Goal: Use online tool/utility: Use online tool/utility

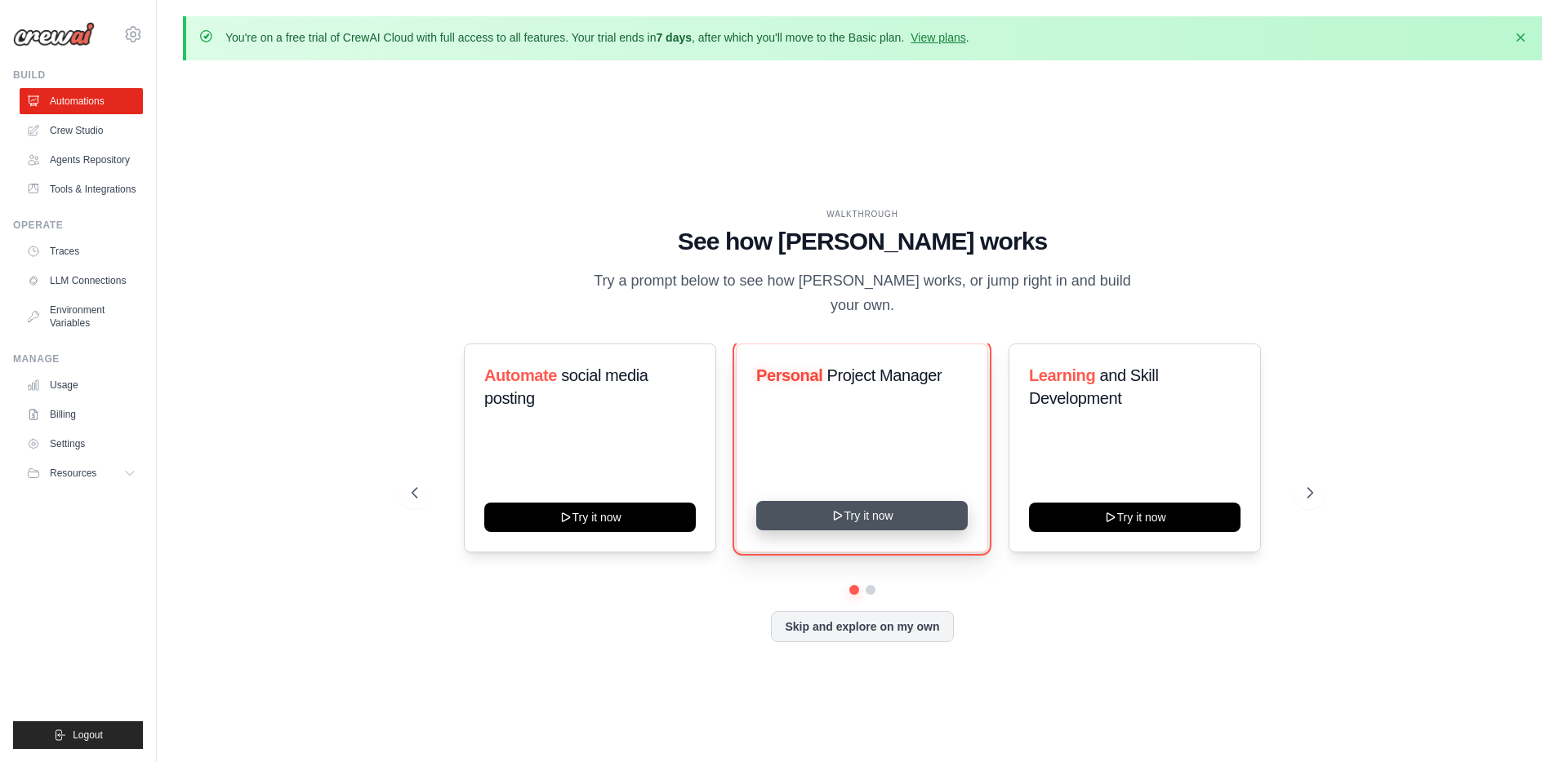
click at [843, 509] on icon at bounding box center [837, 516] width 13 height 13
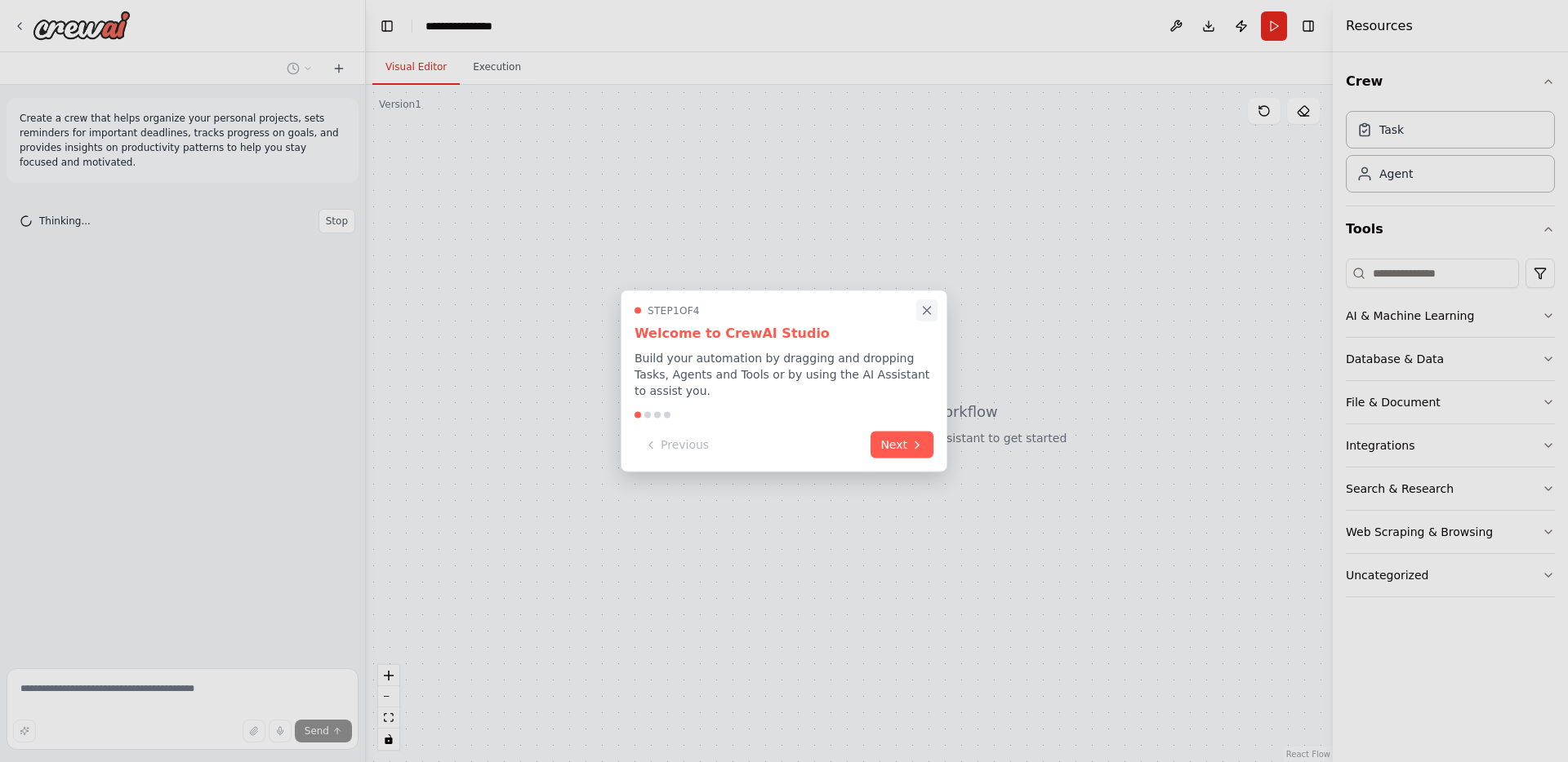
click at [933, 312] on button "Close walkthrough" at bounding box center [927, 310] width 21 height 21
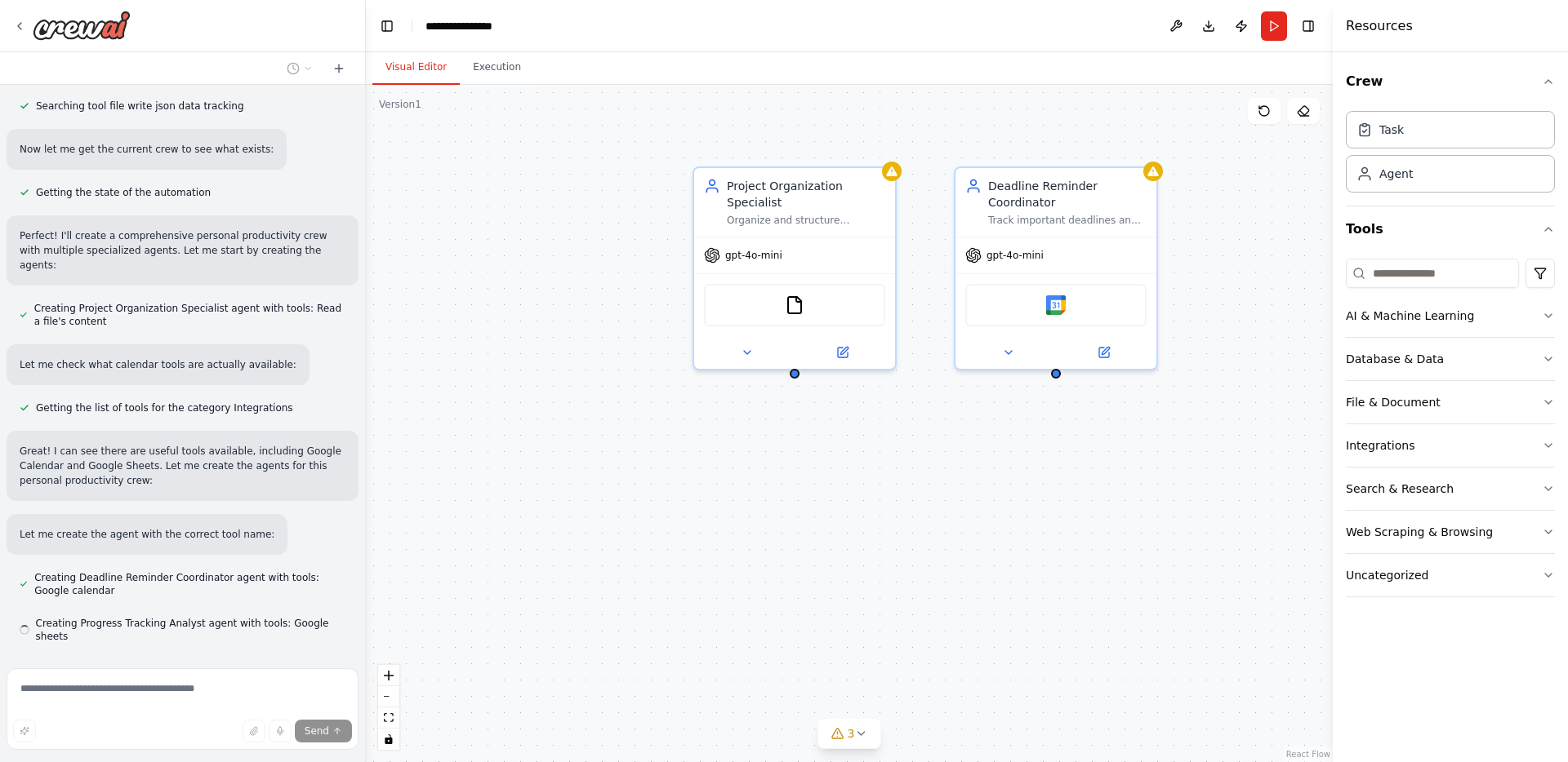
scroll to position [439, 0]
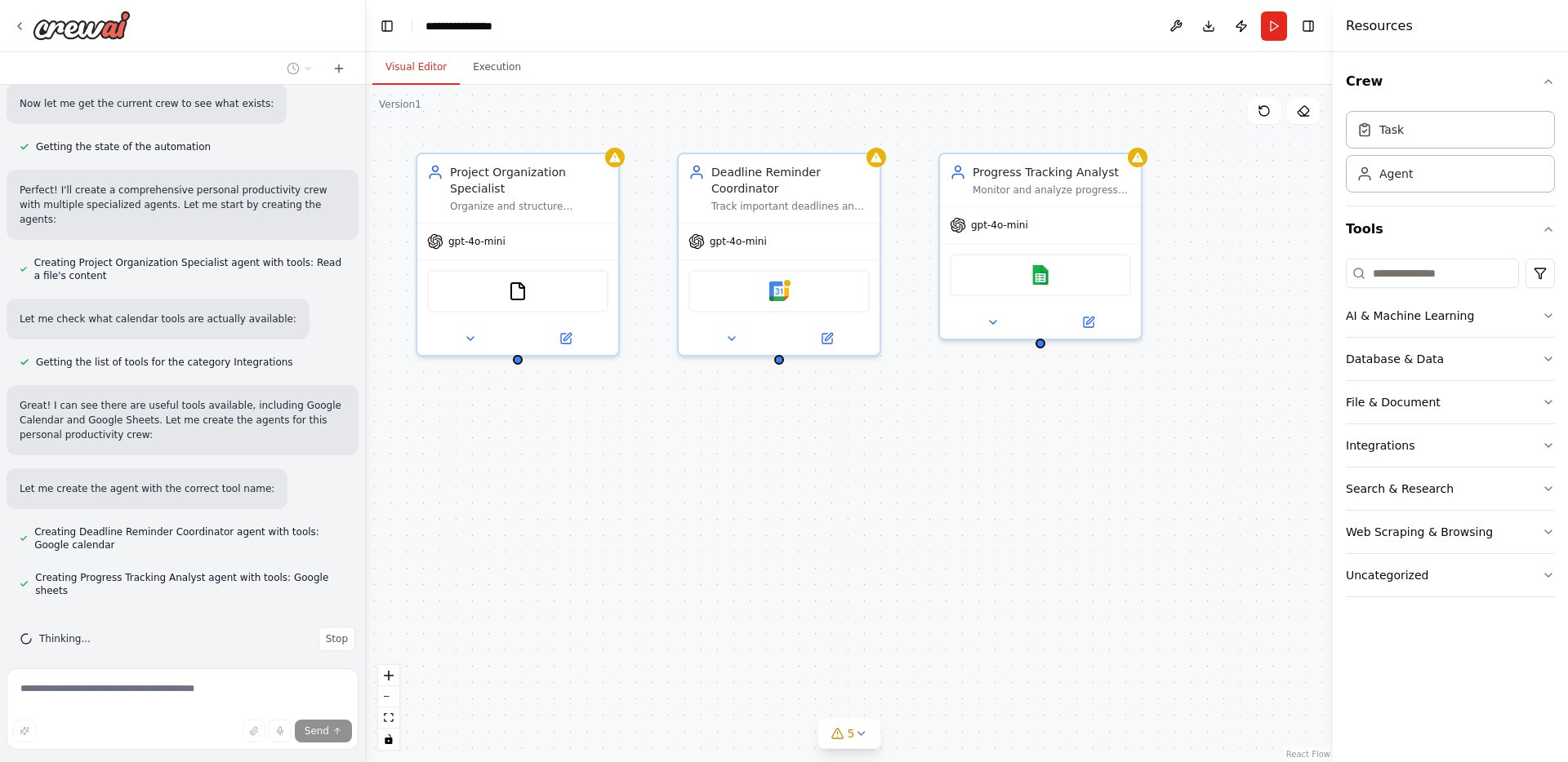
drag, startPoint x: 1186, startPoint y: 499, endPoint x: 909, endPoint y: 486, distance: 277.3
click at [909, 485] on div "Project Organization Specialist Organize and structure personal projects by ana…" at bounding box center [850, 423] width 967 height 678
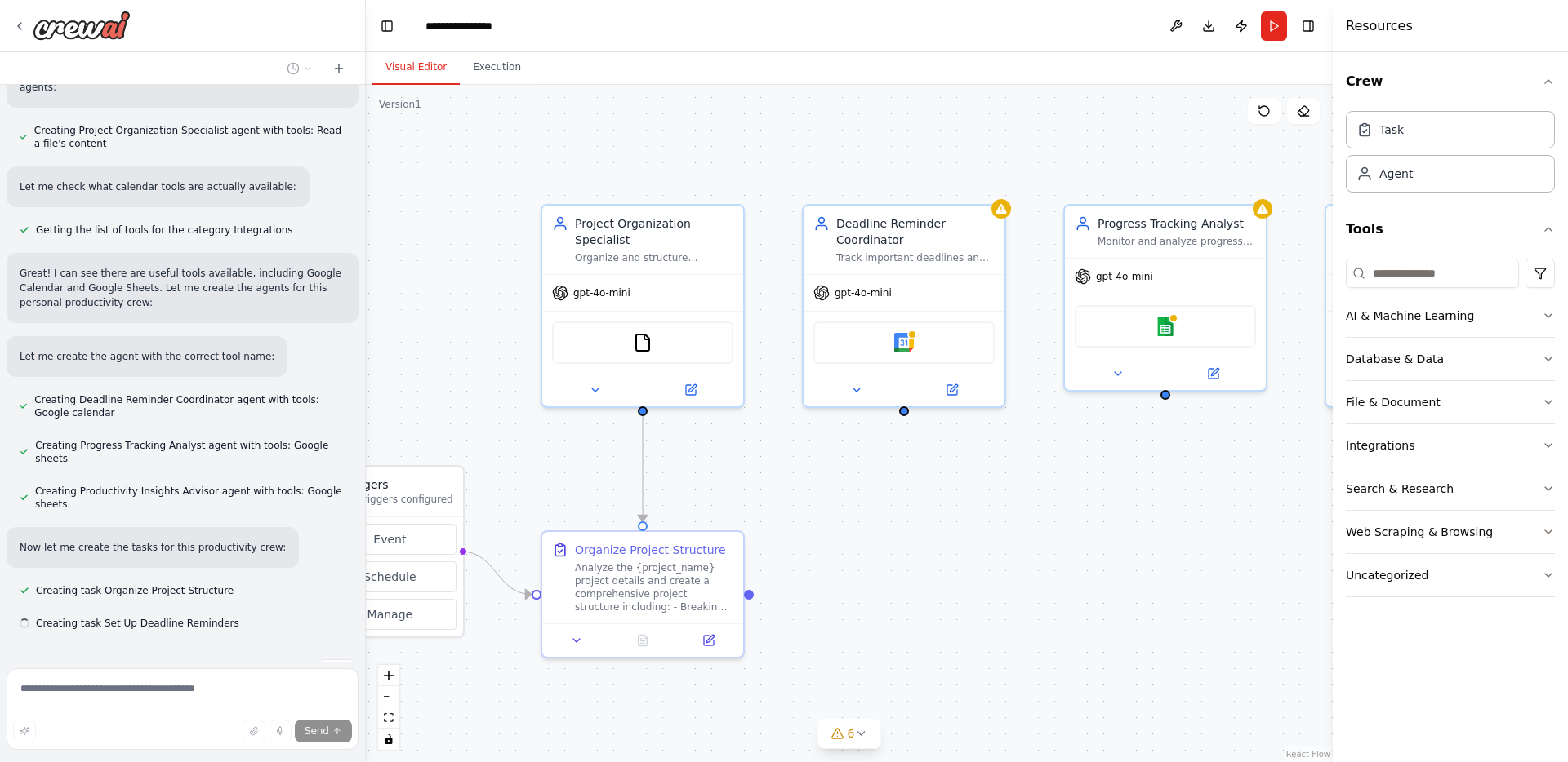
scroll to position [604, 0]
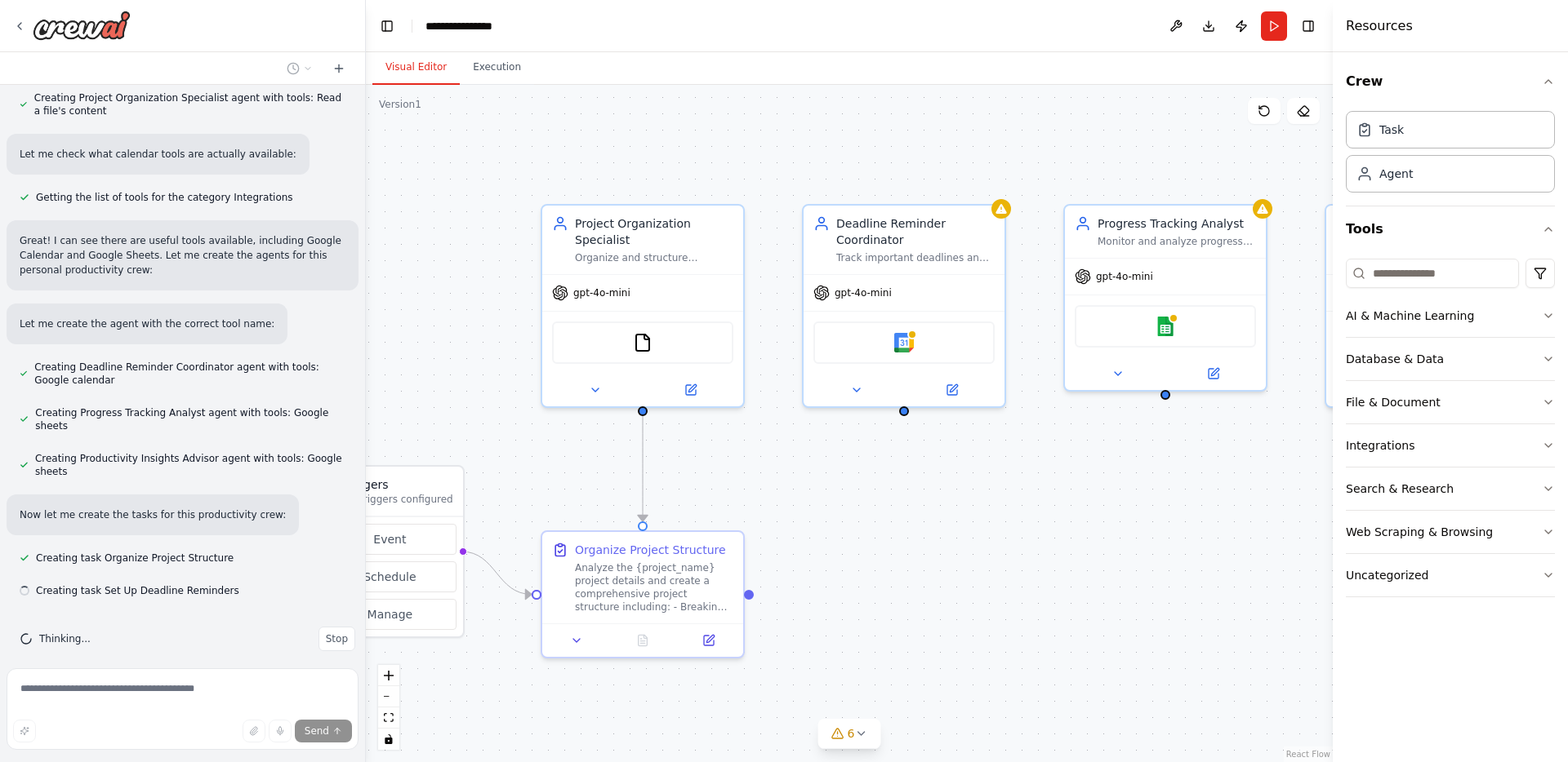
drag, startPoint x: 868, startPoint y: 463, endPoint x: 993, endPoint y: 514, distance: 135.0
click at [993, 514] on div ".deletable-edge-delete-btn { width: 20px; height: 20px; border: 0px solid #ffff…" at bounding box center [850, 423] width 967 height 678
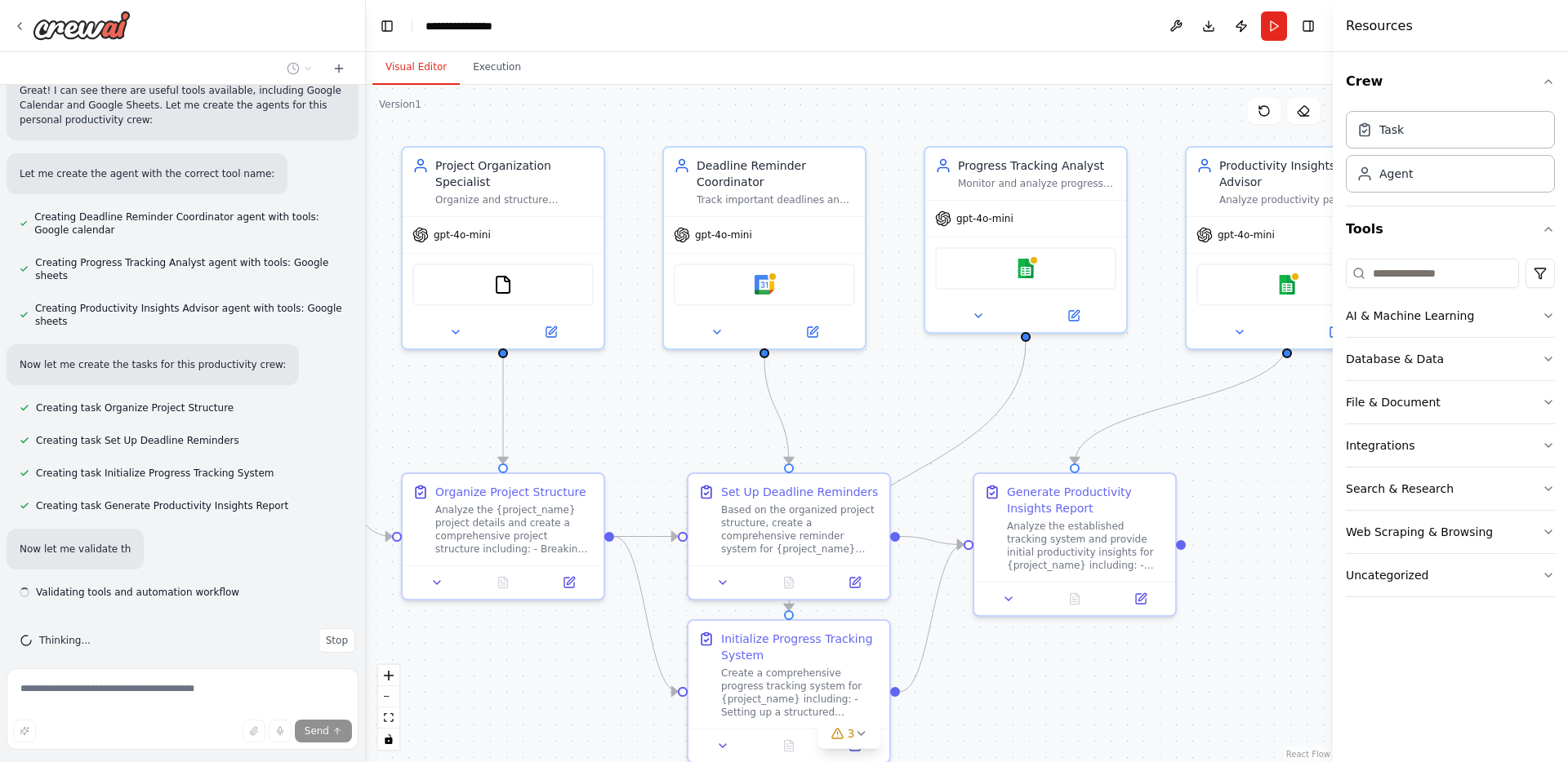
scroll to position [756, 0]
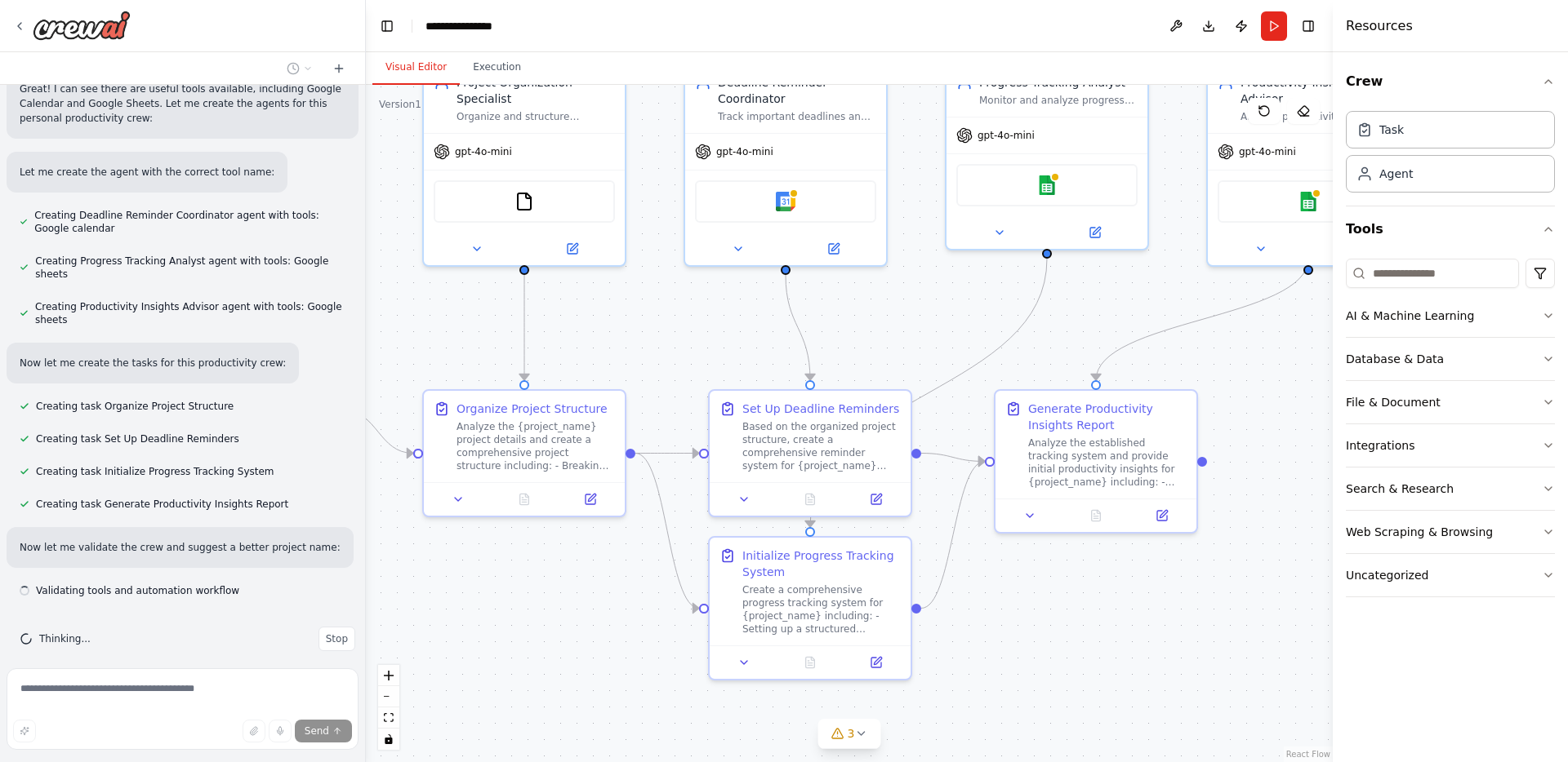
drag, startPoint x: 993, startPoint y: 514, endPoint x: 875, endPoint y: 373, distance: 183.9
click at [875, 373] on div ".deletable-edge-delete-btn { width: 20px; height: 20px; border: 0px solid #ffff…" at bounding box center [850, 423] width 967 height 678
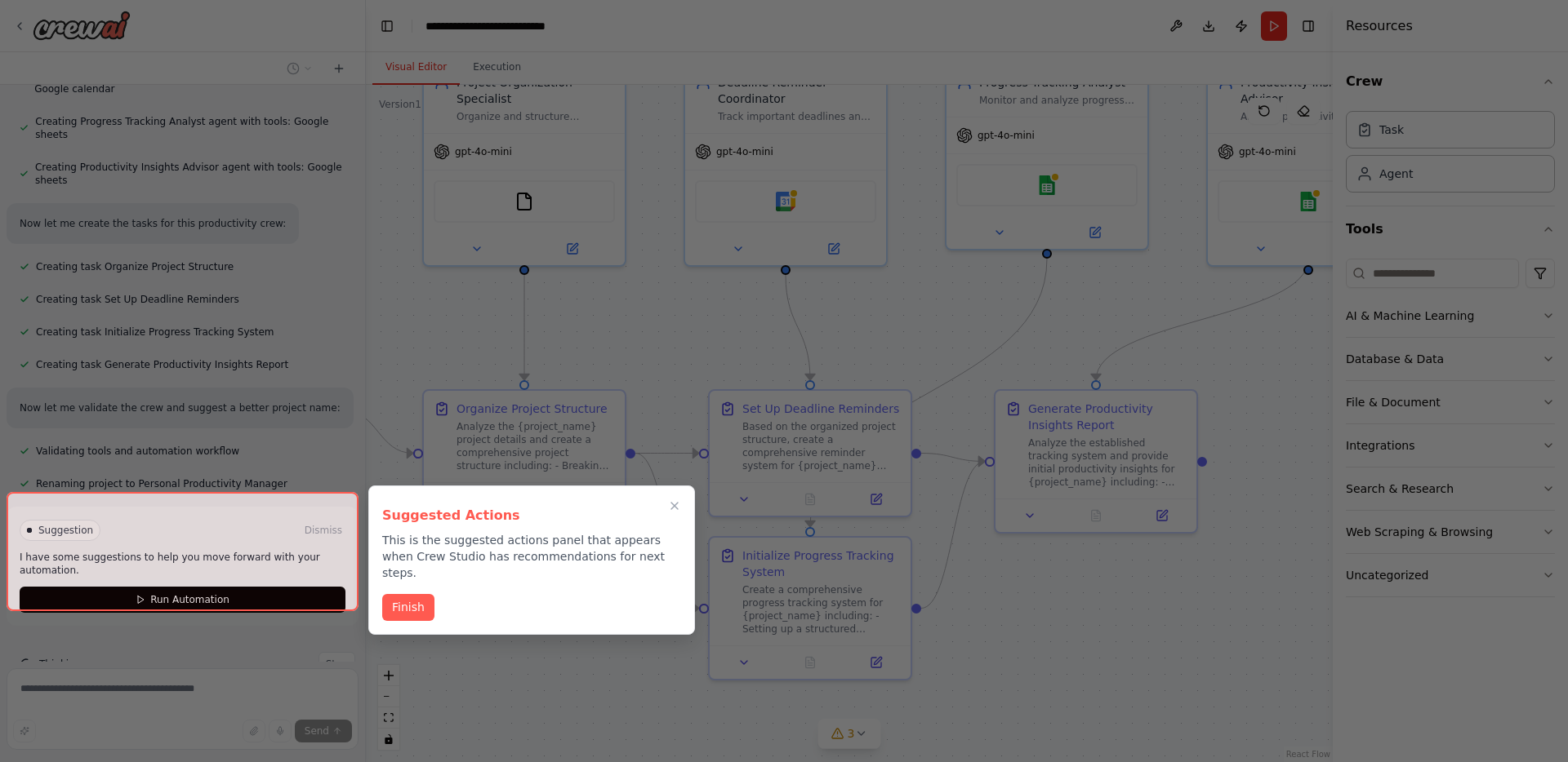
scroll to position [920, 0]
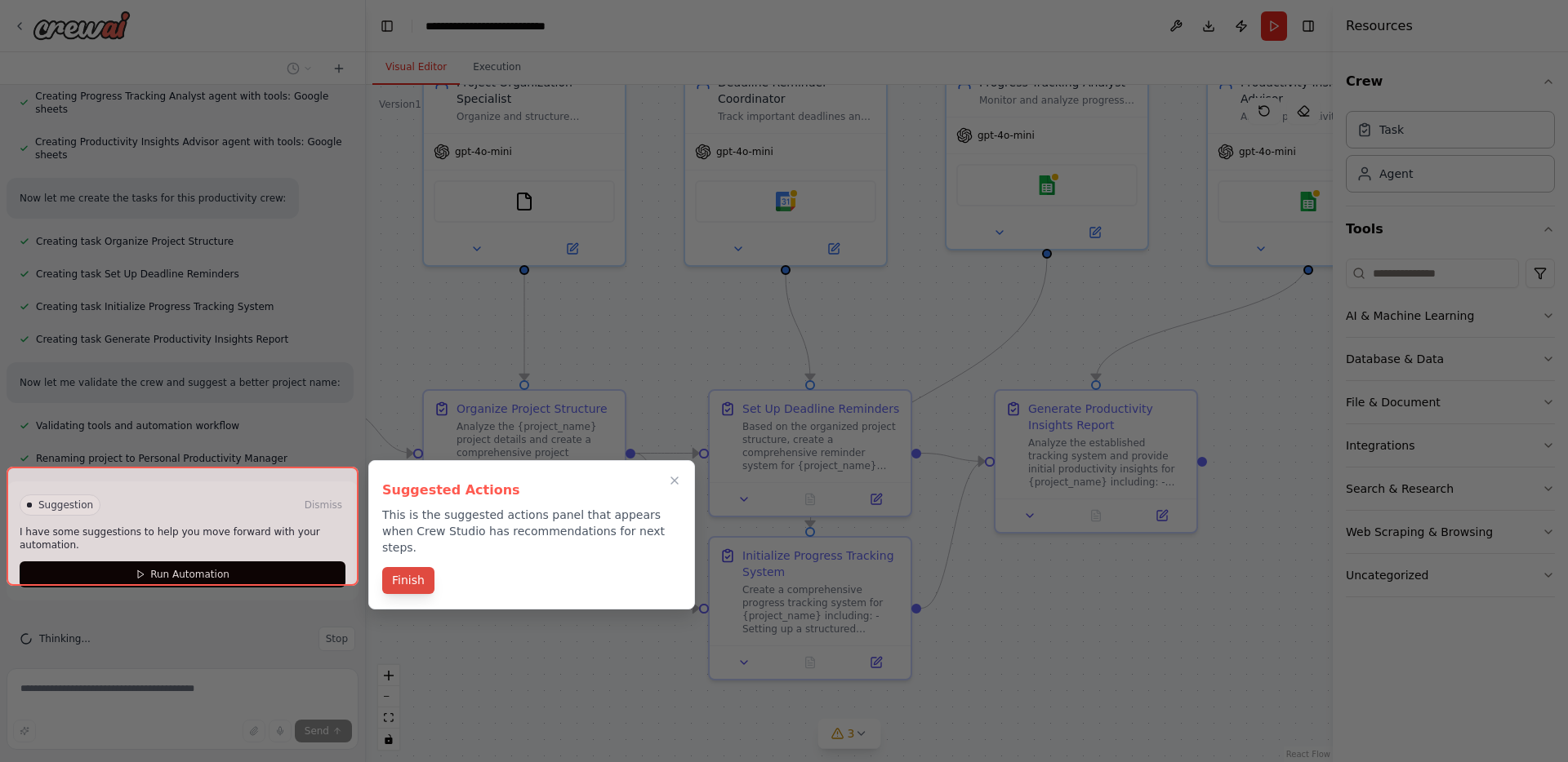
click at [403, 568] on button "Finish" at bounding box center [408, 581] width 52 height 27
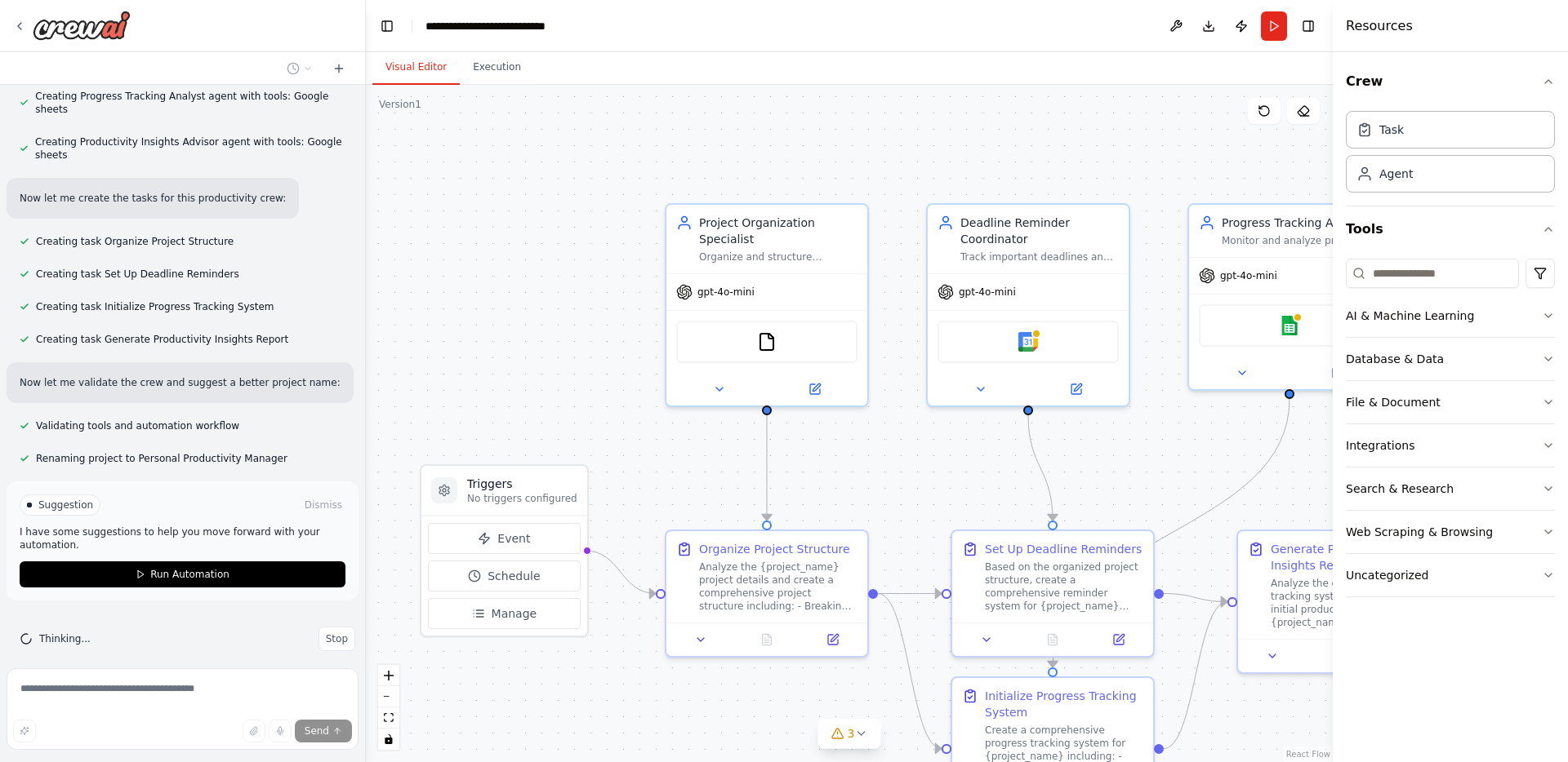
drag, startPoint x: 522, startPoint y: 590, endPoint x: 765, endPoint y: 729, distance: 279.9
click at [765, 730] on div ".deletable-edge-delete-btn { width: 20px; height: 20px; border: 0px solid #ffff…" at bounding box center [850, 423] width 967 height 678
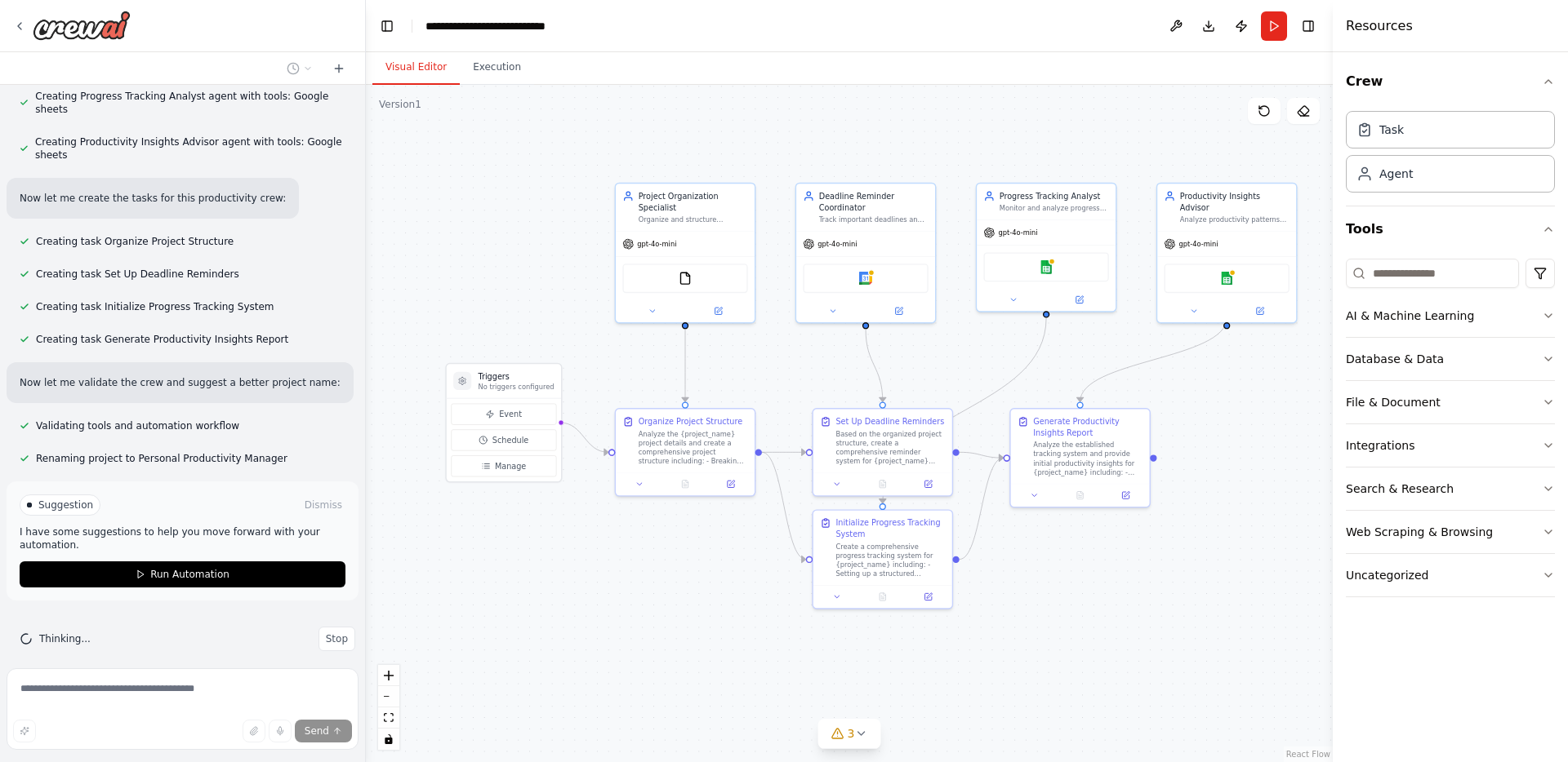
drag, startPoint x: 545, startPoint y: 404, endPoint x: 462, endPoint y: 283, distance: 146.7
click at [462, 283] on div ".deletable-edge-delete-btn { width: 20px; height: 20px; border: 0px solid #ffff…" at bounding box center [850, 423] width 967 height 678
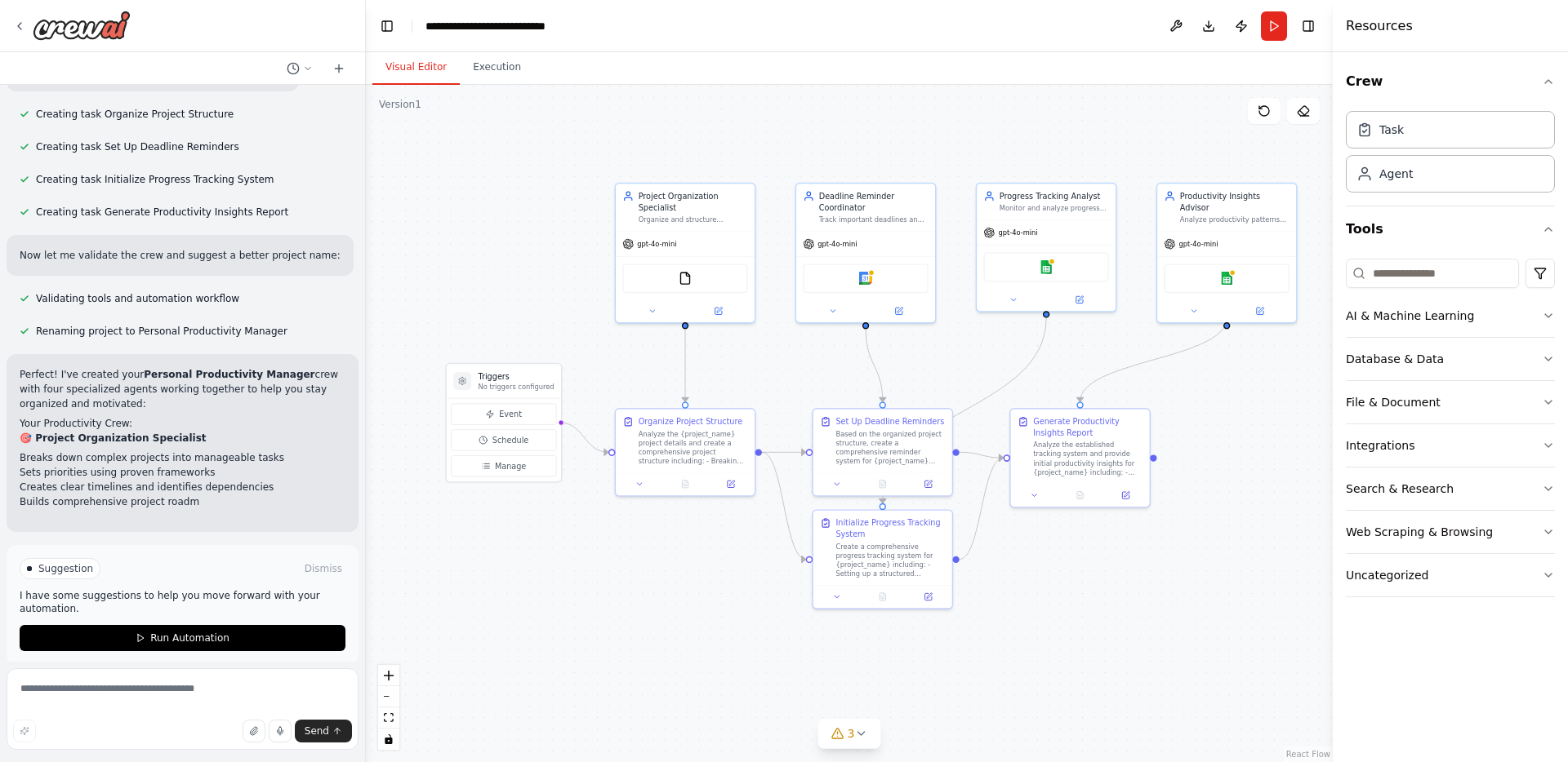
click at [535, 645] on div ".deletable-edge-delete-btn { width: 20px; height: 20px; border: 0px solid #ffff…" at bounding box center [850, 423] width 967 height 678
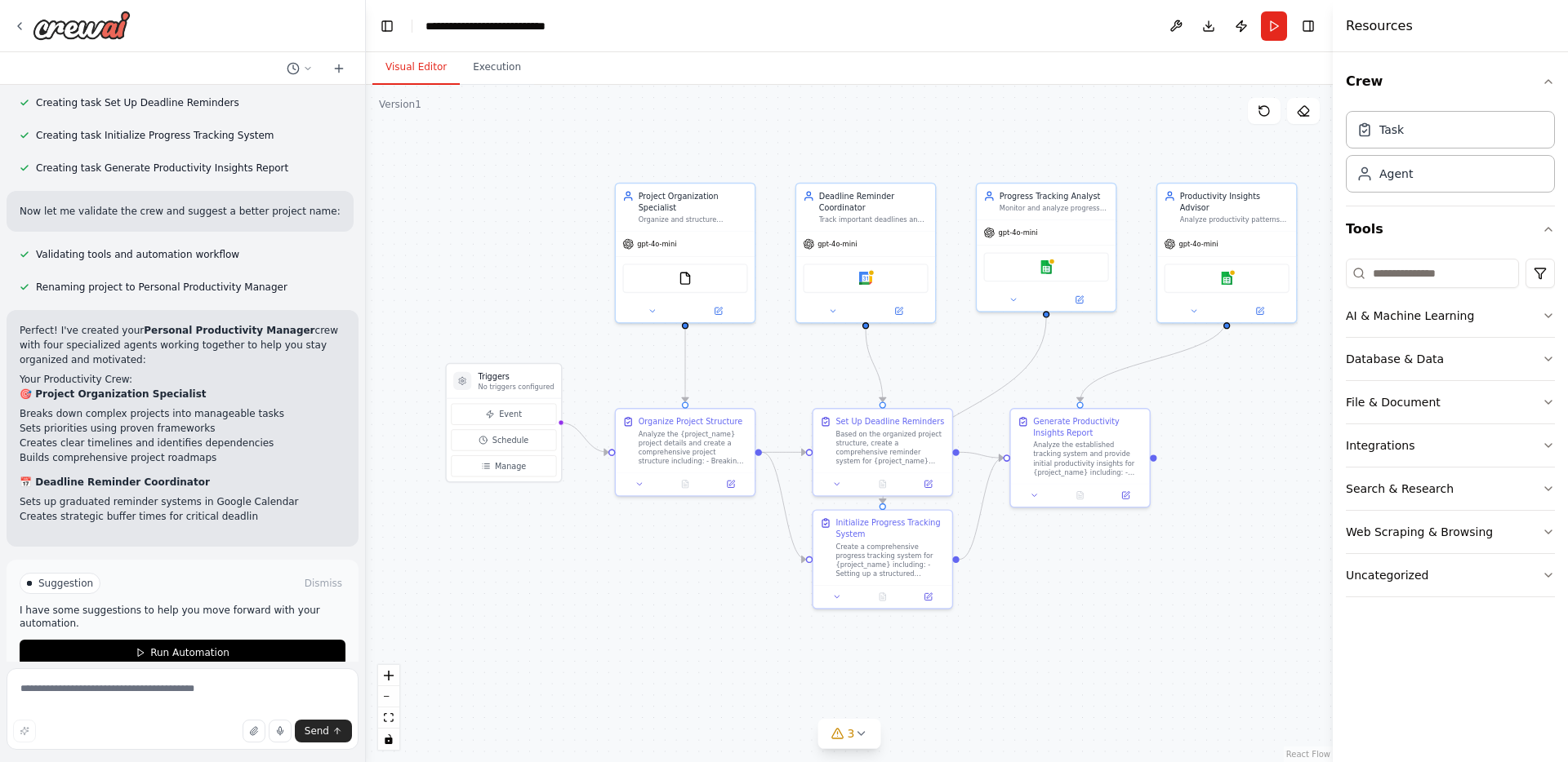
scroll to position [346, 0]
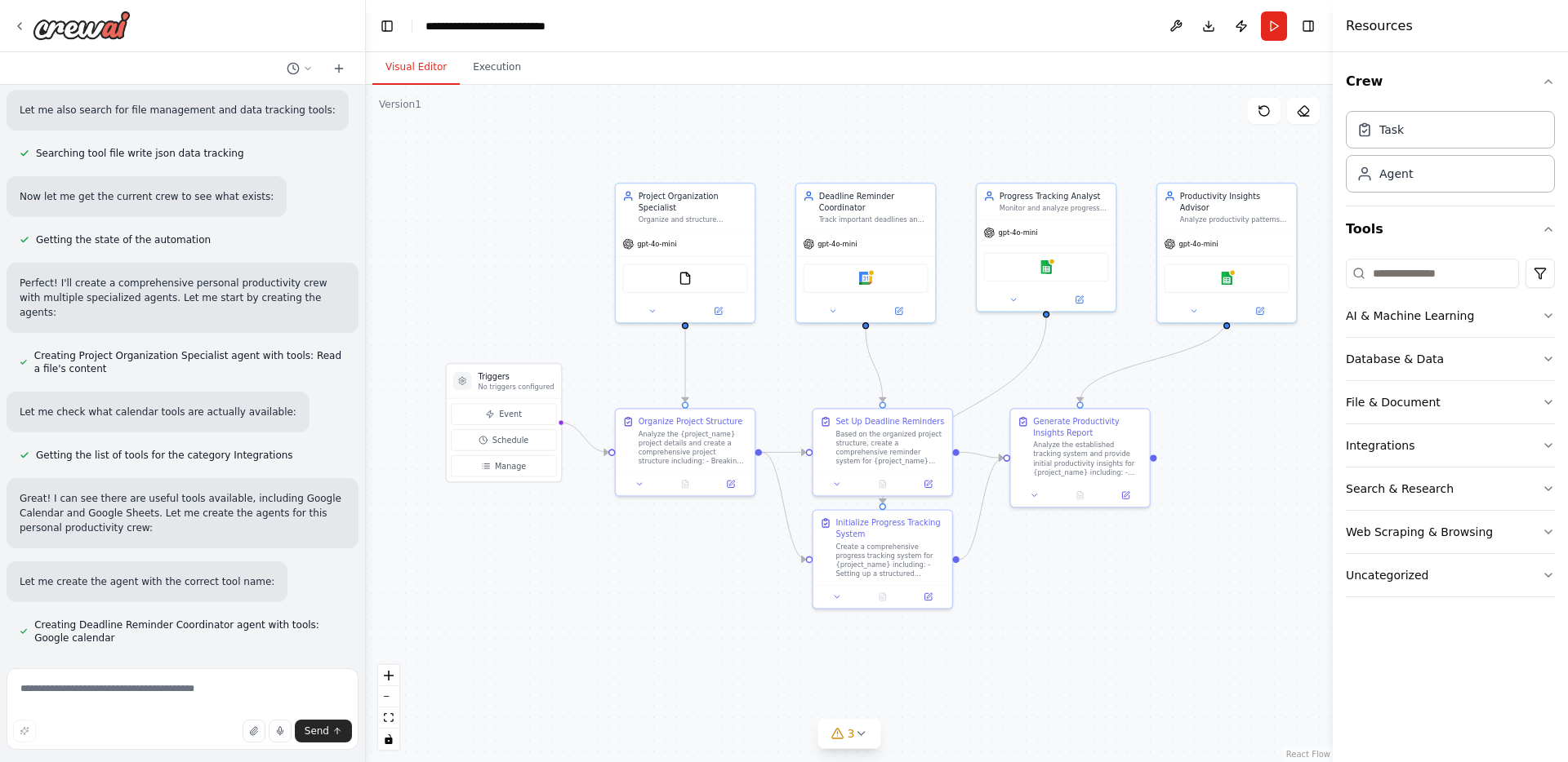
click at [493, 307] on div ".deletable-edge-delete-btn { width: 20px; height: 20px; border: 0px solid #ffff…" at bounding box center [850, 423] width 967 height 678
click at [210, 688] on textarea at bounding box center [182, 709] width 352 height 82
type textarea "**********"
click at [528, 411] on button "Event" at bounding box center [504, 414] width 106 height 21
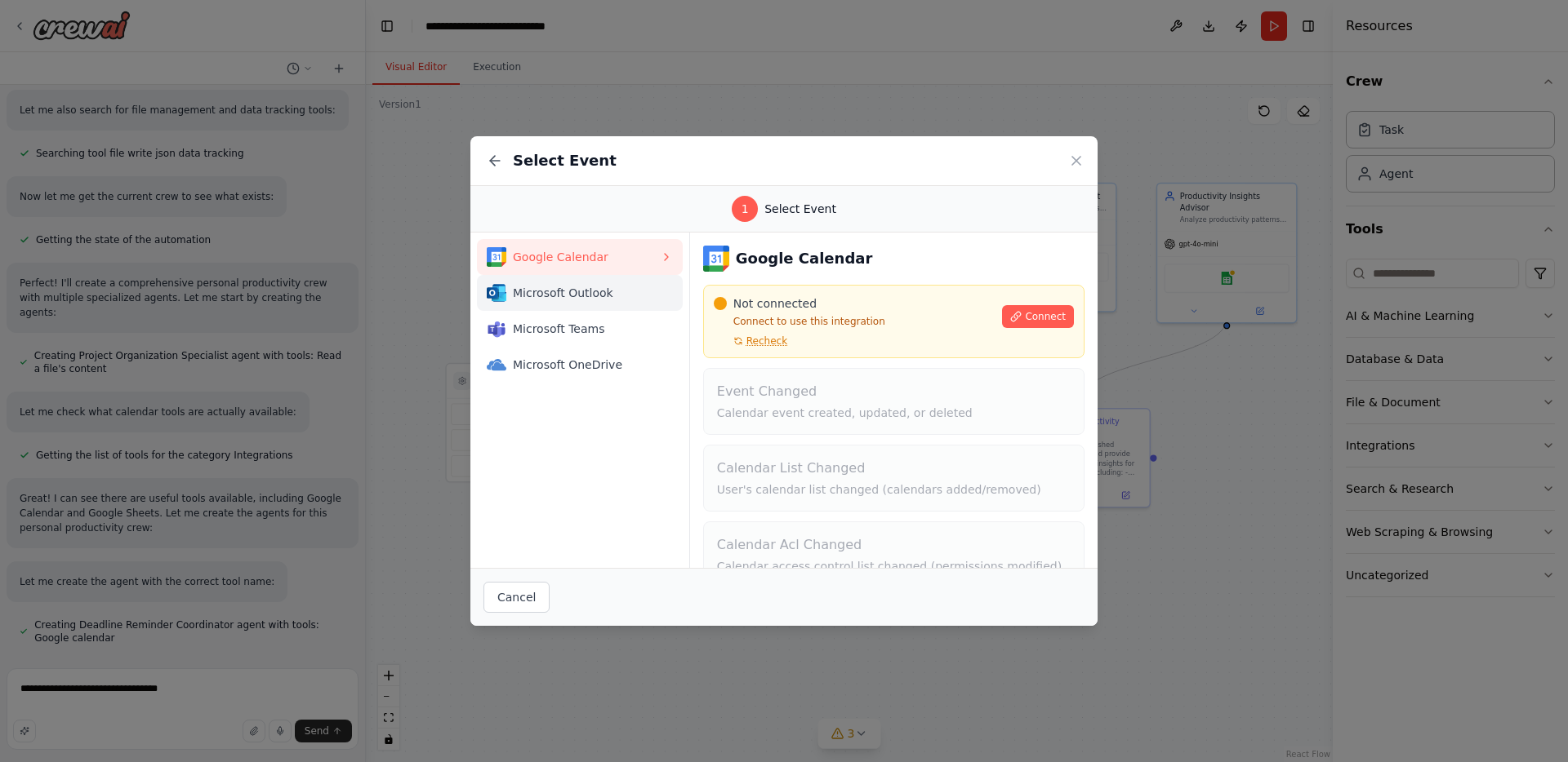
click at [553, 297] on span "Microsoft Outlook" at bounding box center [586, 293] width 147 height 17
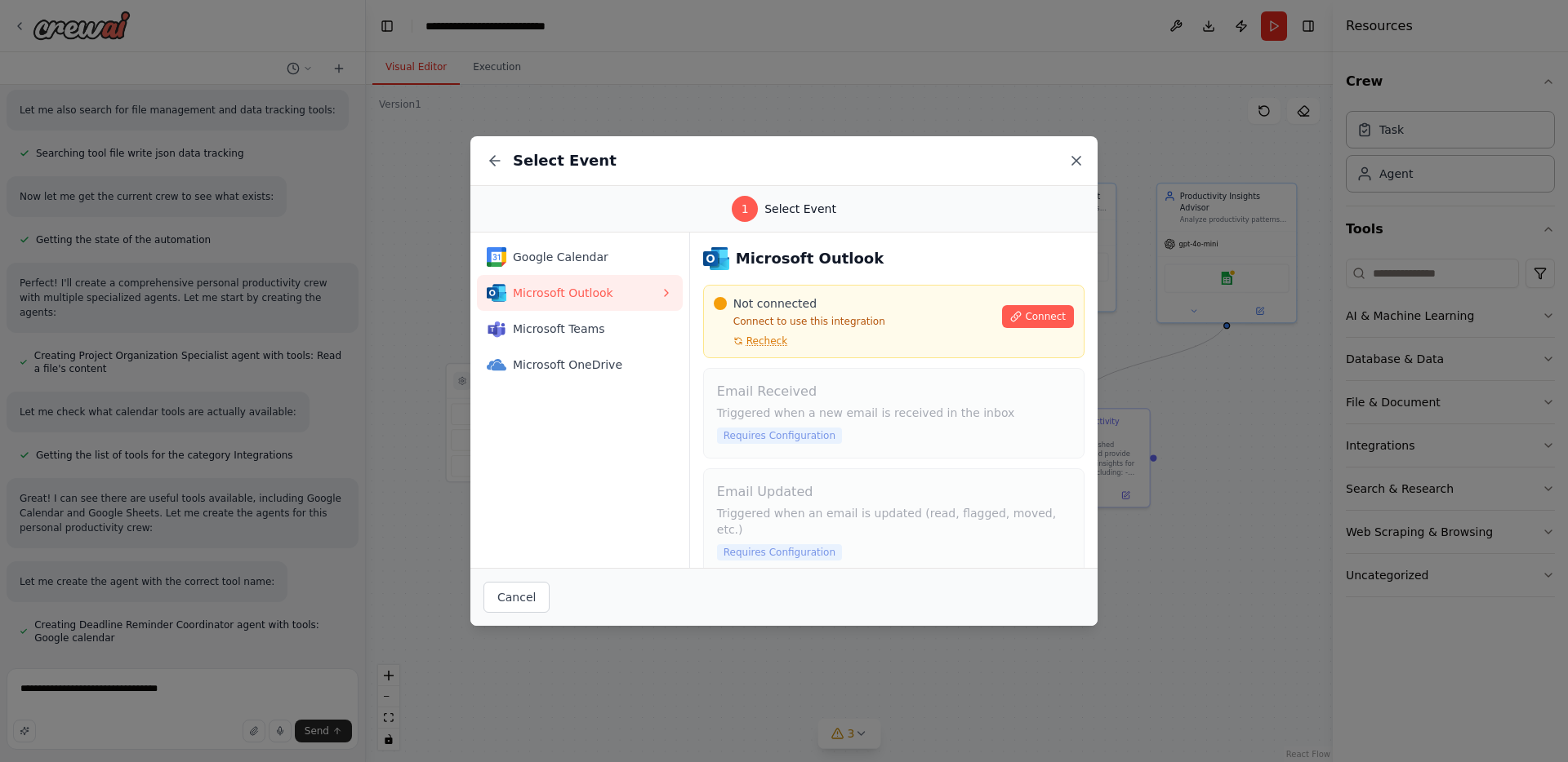
click at [1072, 159] on icon at bounding box center [1076, 160] width 17 height 17
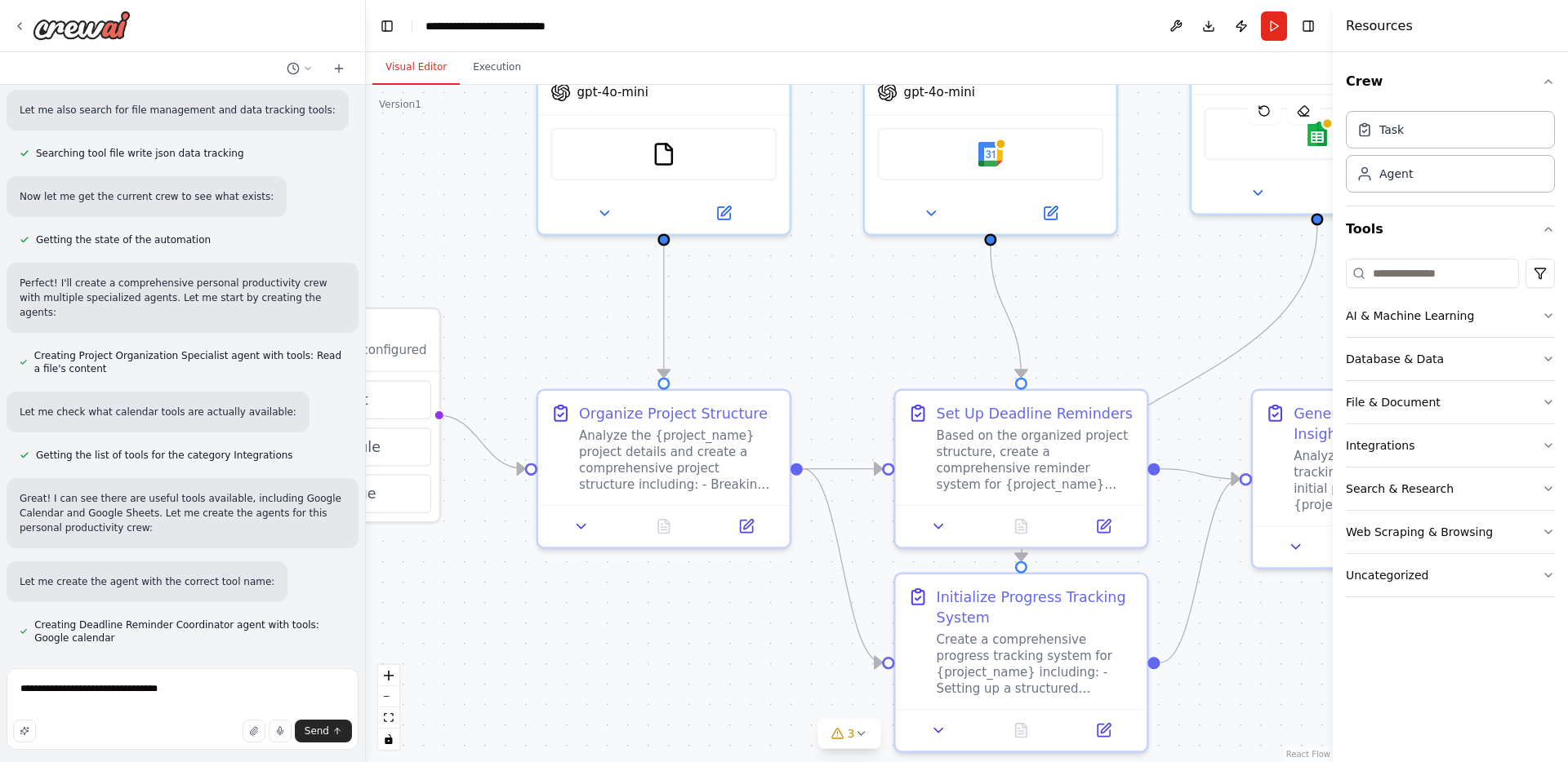
drag, startPoint x: 611, startPoint y: 619, endPoint x: 590, endPoint y: 609, distance: 23.3
click at [593, 610] on div ".deletable-edge-delete-btn { width: 20px; height: 20px; border: 0px solid #ffff…" at bounding box center [850, 423] width 967 height 678
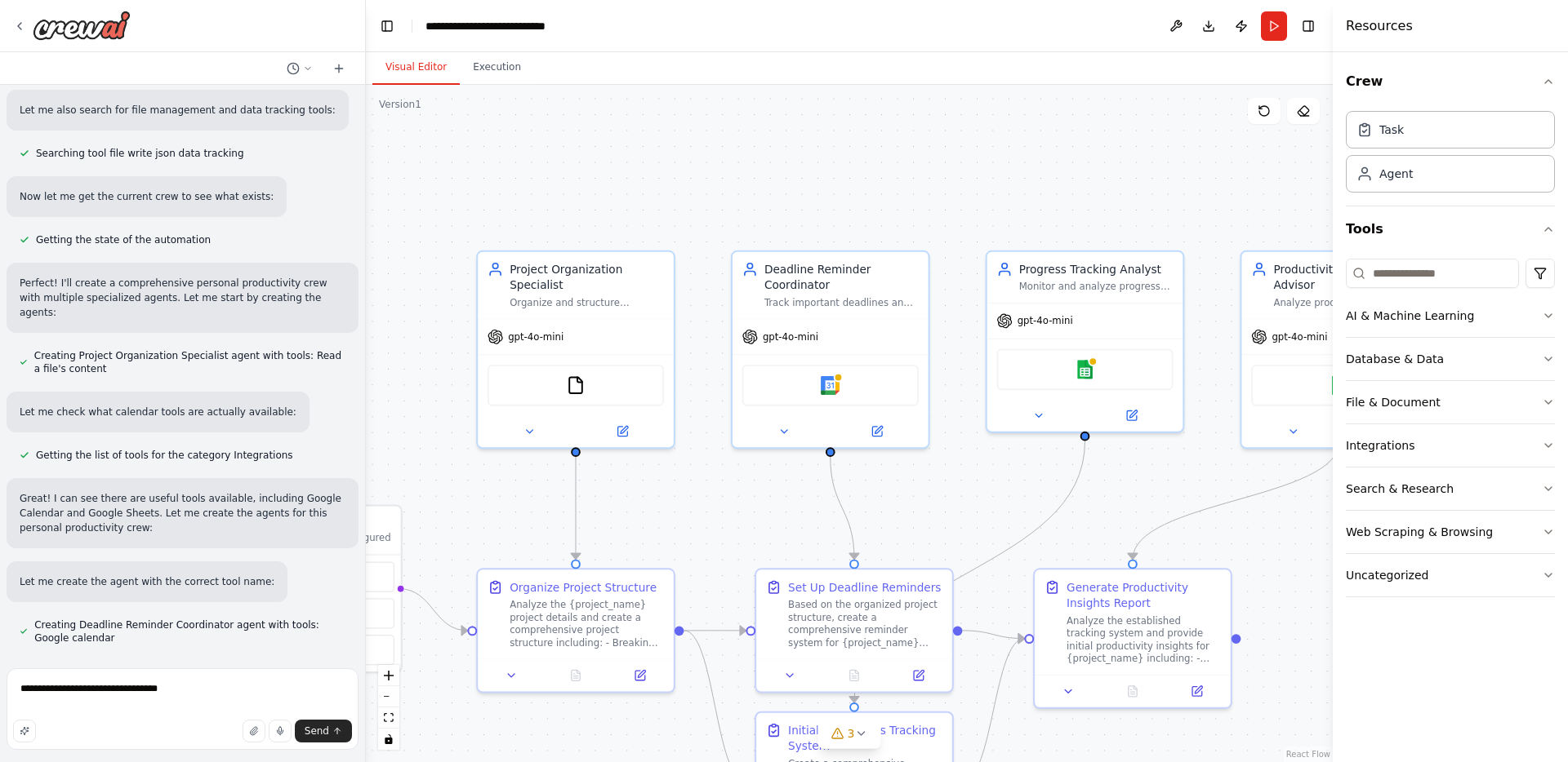
drag, startPoint x: 784, startPoint y: 318, endPoint x: 665, endPoint y: 531, distance: 244.0
click at [665, 531] on div ".deletable-edge-delete-btn { width: 20px; height: 20px; border: 0px solid #ffff…" at bounding box center [850, 423] width 967 height 678
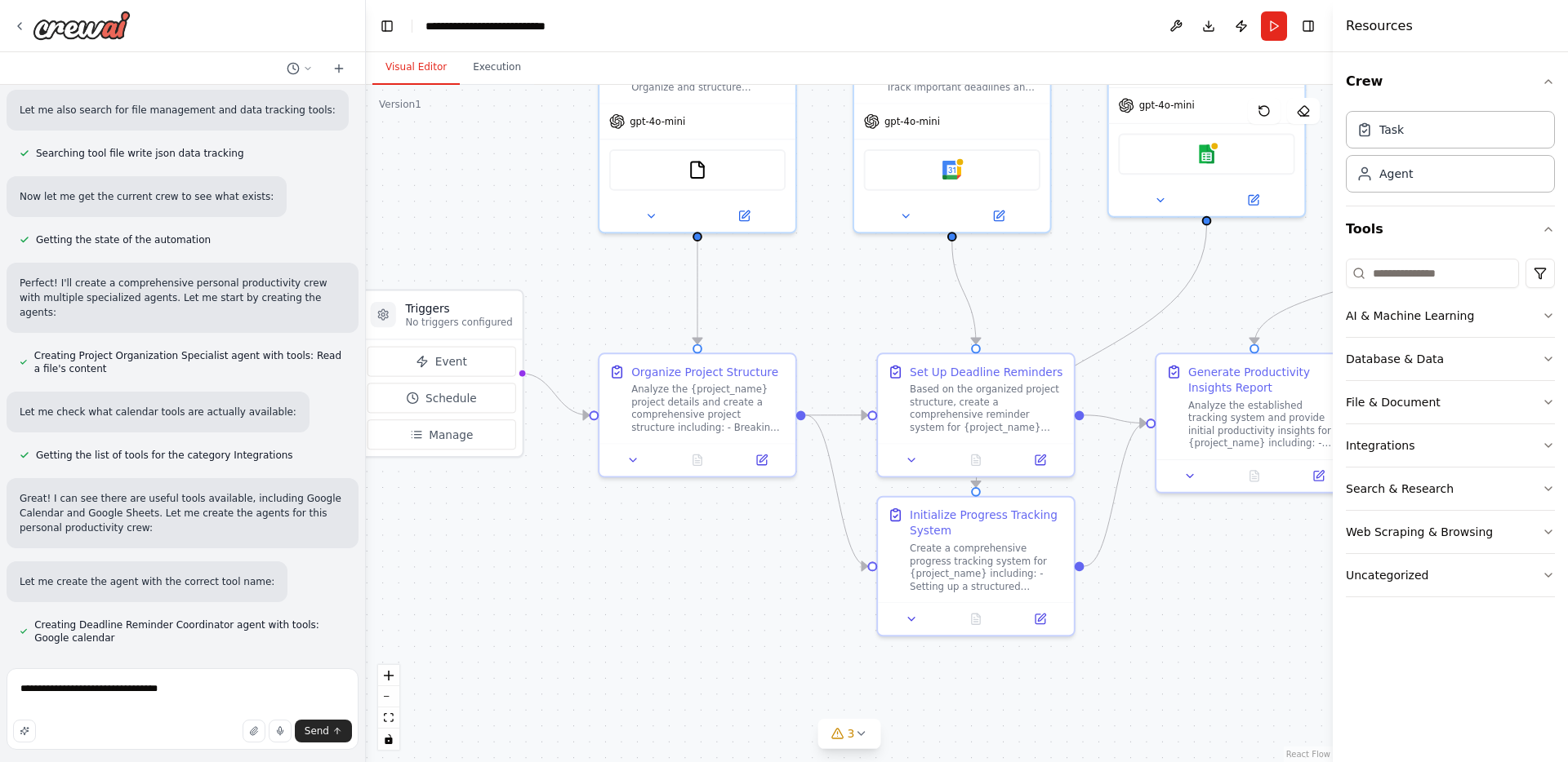
drag, startPoint x: 607, startPoint y: 499, endPoint x: 762, endPoint y: 280, distance: 268.3
click at [762, 280] on div ".deletable-edge-delete-btn { width: 20px; height: 20px; border: 0px solid #ffff…" at bounding box center [850, 423] width 967 height 678
click at [710, 387] on div "Analyze the {project_name} project details and create a comprehensive project s…" at bounding box center [712, 405] width 154 height 51
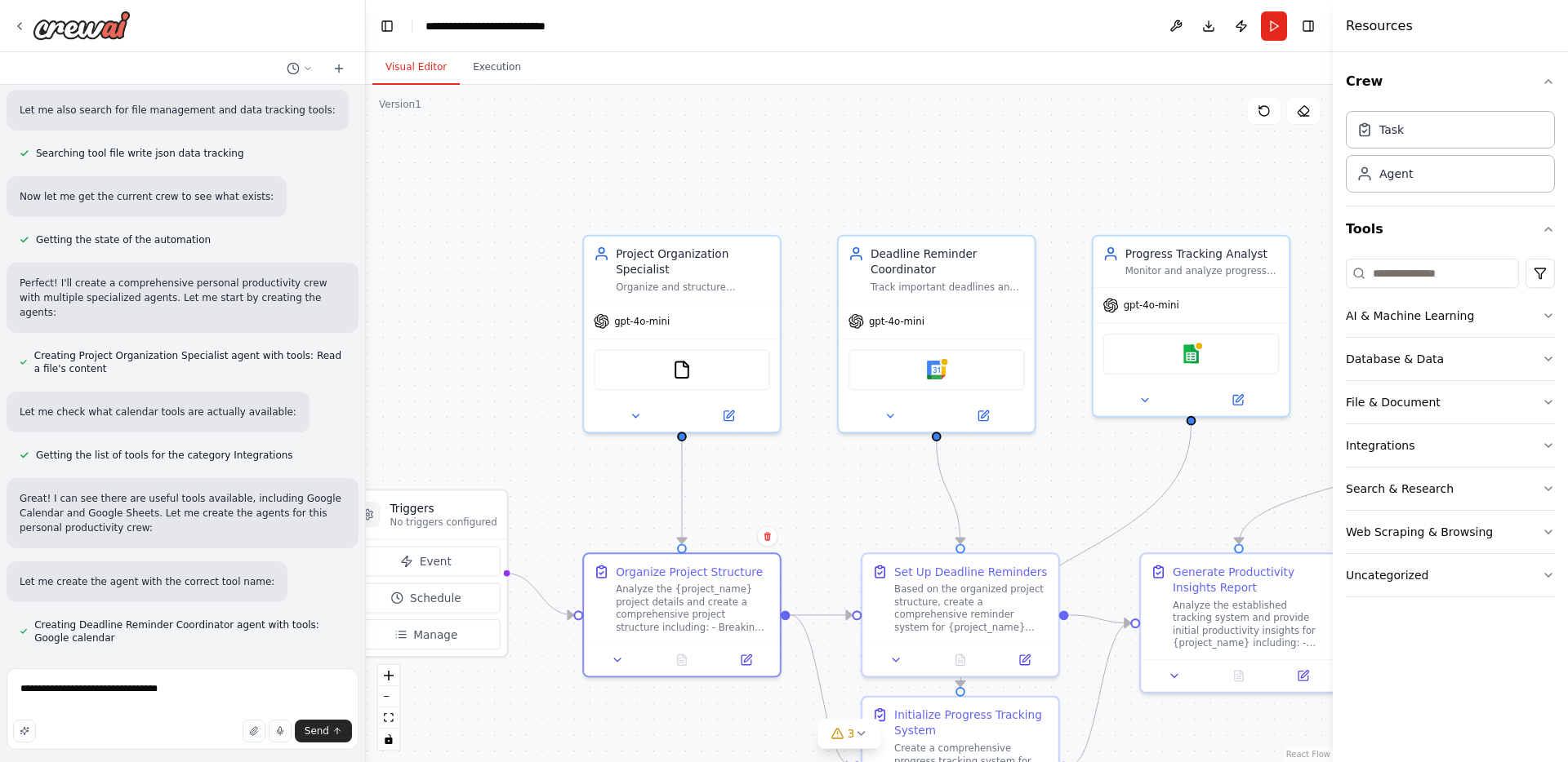
drag, startPoint x: 784, startPoint y: 285, endPoint x: 764, endPoint y: 485, distance: 201.0
click at [764, 485] on div ".deletable-edge-delete-btn { width: 20px; height: 20px; border: 0px solid #ffff…" at bounding box center [850, 423] width 967 height 678
click at [744, 663] on icon at bounding box center [746, 656] width 13 height 13
click at [1032, 655] on button at bounding box center [1025, 656] width 55 height 18
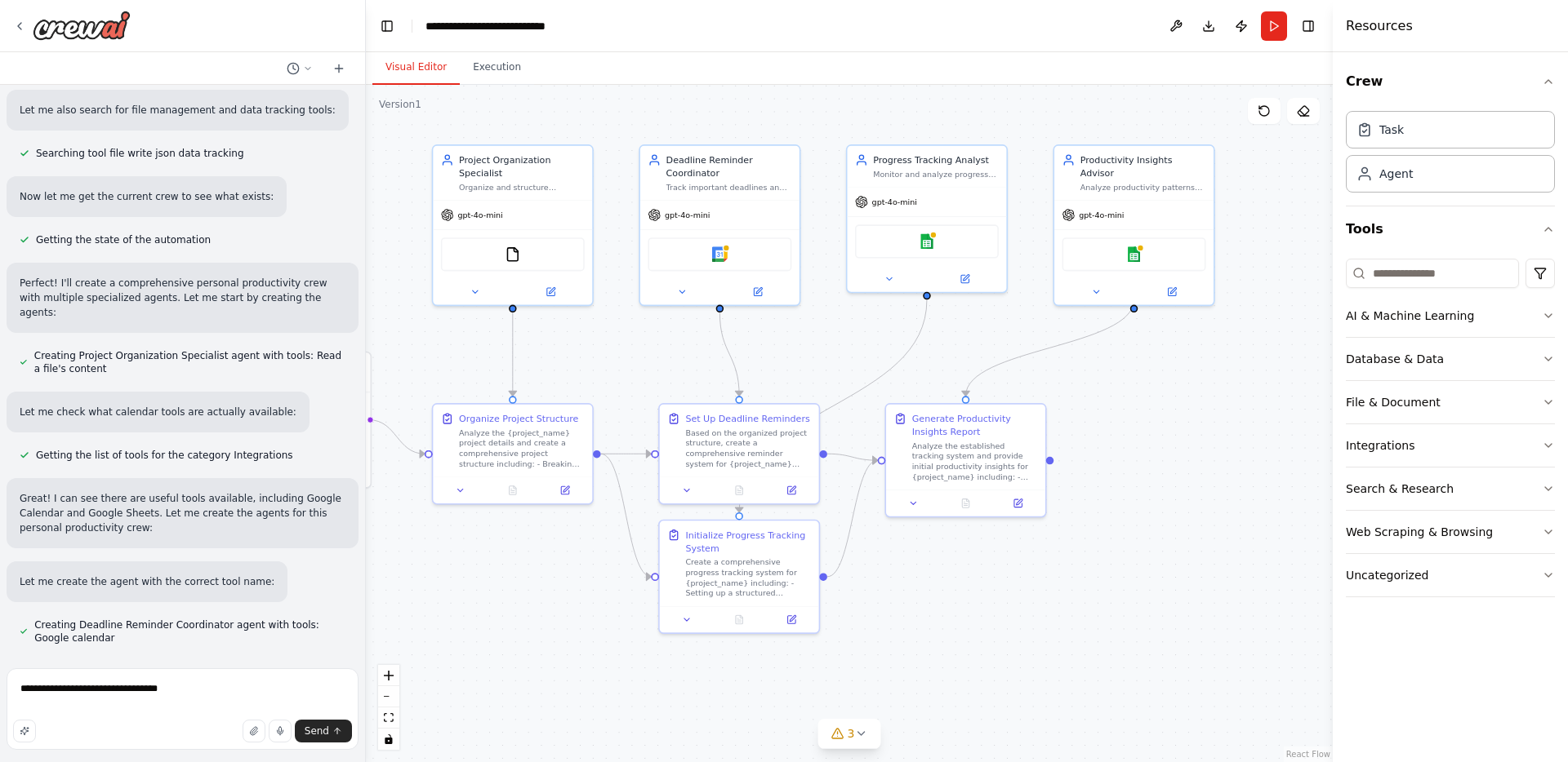
drag, startPoint x: 1065, startPoint y: 527, endPoint x: 807, endPoint y: 342, distance: 317.5
click at [807, 342] on div ".deletable-edge-delete-btn { width: 20px; height: 20px; border: 0px solid #ffff…" at bounding box center [850, 423] width 967 height 678
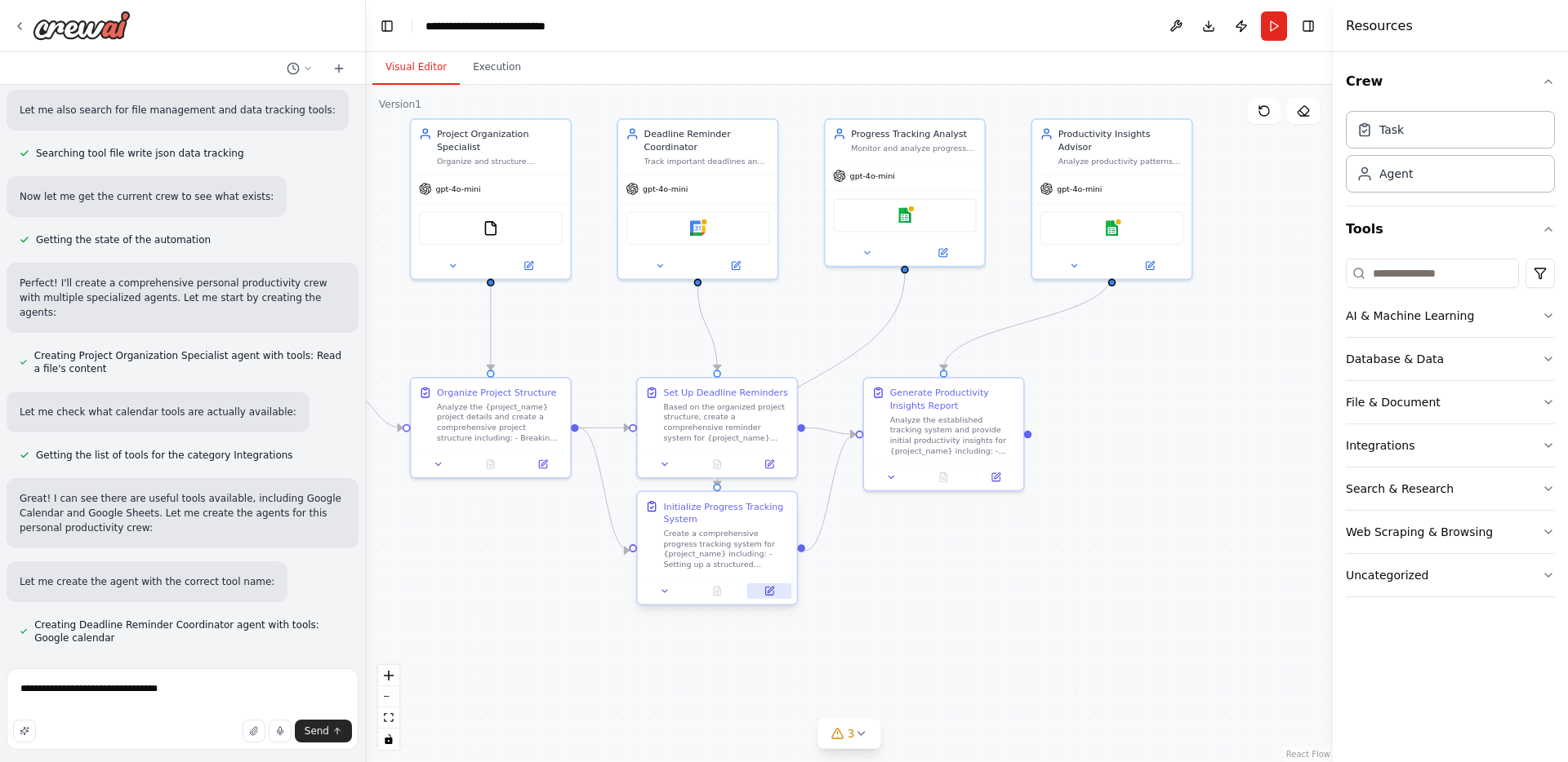
click at [773, 591] on icon at bounding box center [769, 591] width 8 height 8
click at [954, 575] on div ".deletable-edge-delete-btn { width: 20px; height: 20px; border: 0px solid #ffff…" at bounding box center [850, 423] width 967 height 678
